Goal: Task Accomplishment & Management: Manage account settings

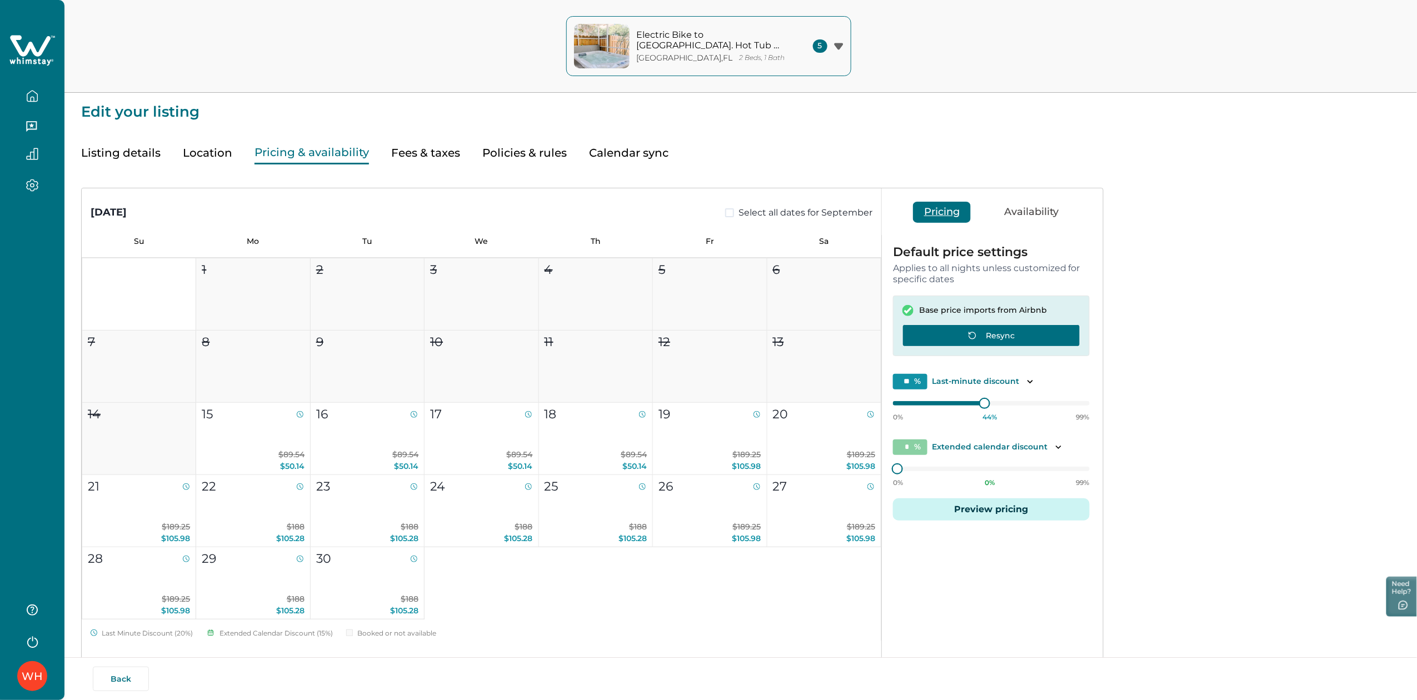
click at [977, 338] on icon "button" at bounding box center [972, 335] width 9 height 9
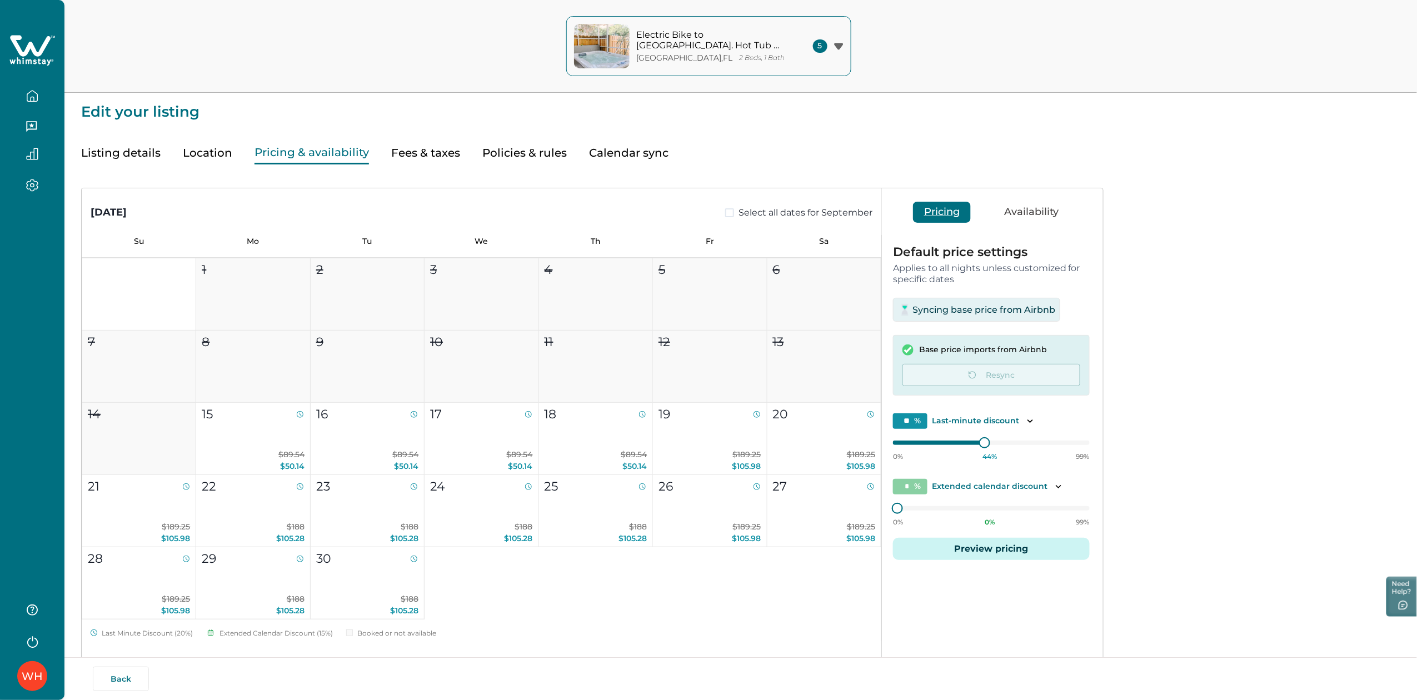
click at [119, 153] on button "Listing details" at bounding box center [120, 153] width 79 height 23
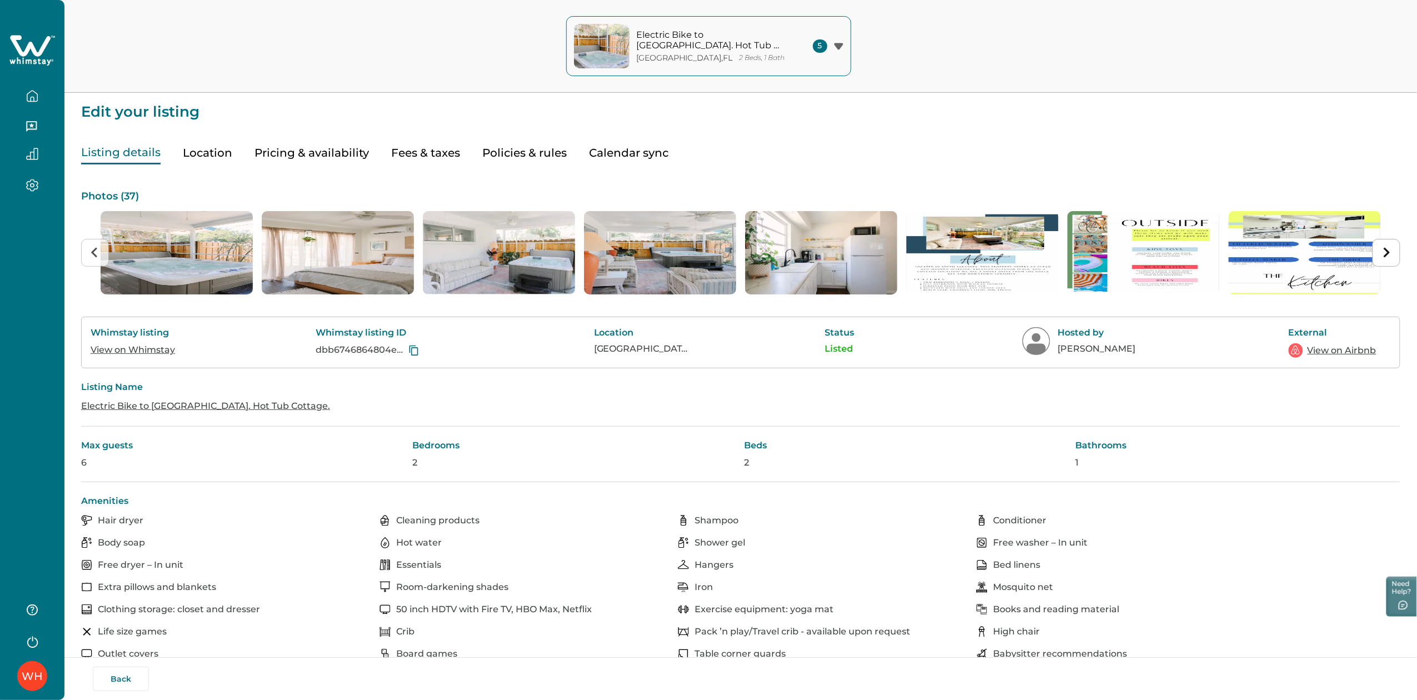
click at [119, 153] on button "Listing details" at bounding box center [120, 153] width 79 height 23
click at [29, 103] on div at bounding box center [32, 105] width 64 height 210
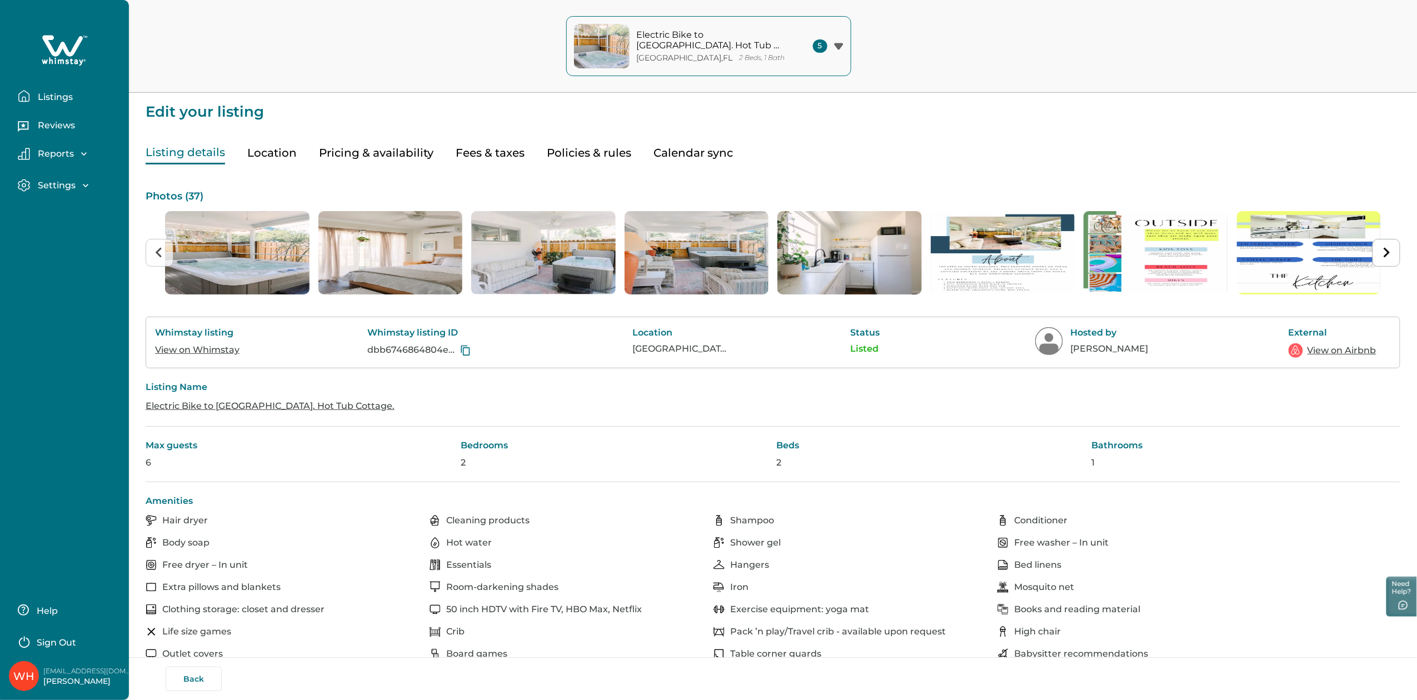
click at [29, 103] on button "Listings" at bounding box center [69, 96] width 102 height 22
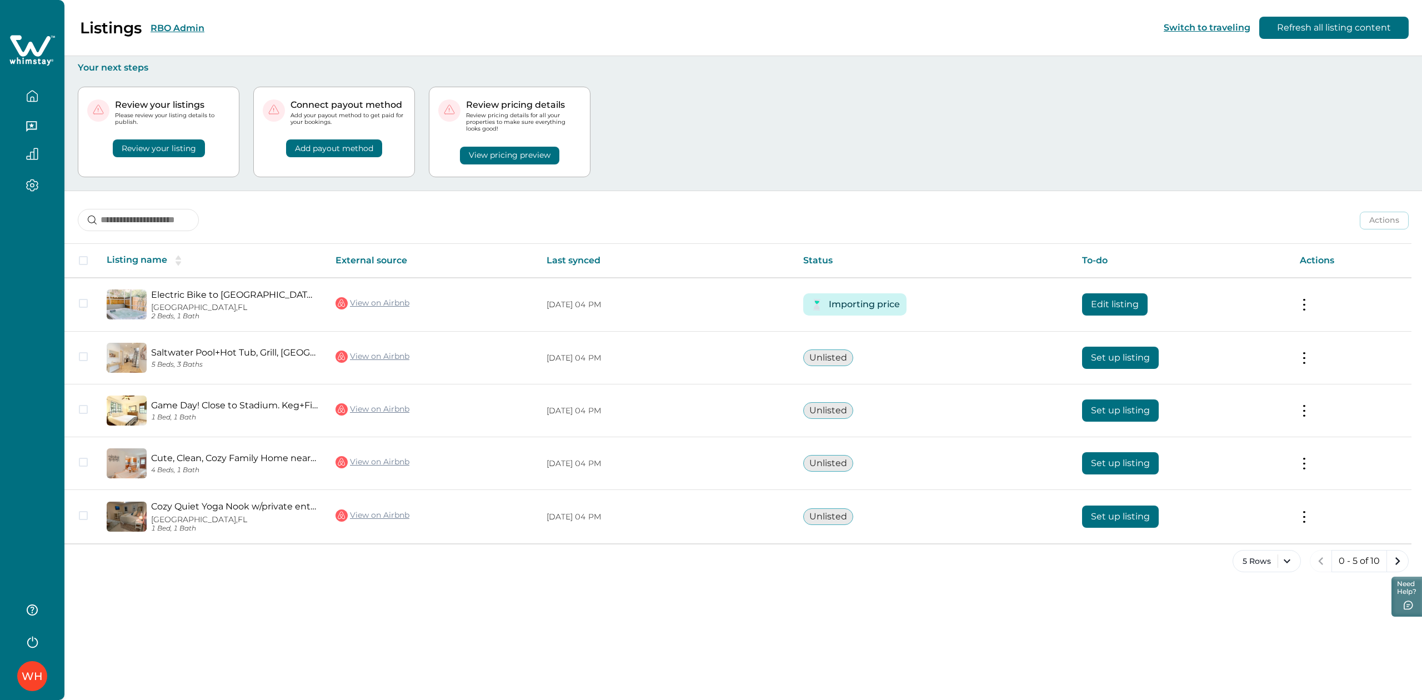
click at [1040, 603] on div "Listings RBO Admin Switch to traveling Refresh all listing content Your next st…" at bounding box center [743, 350] width 1358 height 700
